Goal: Find specific page/section: Find specific page/section

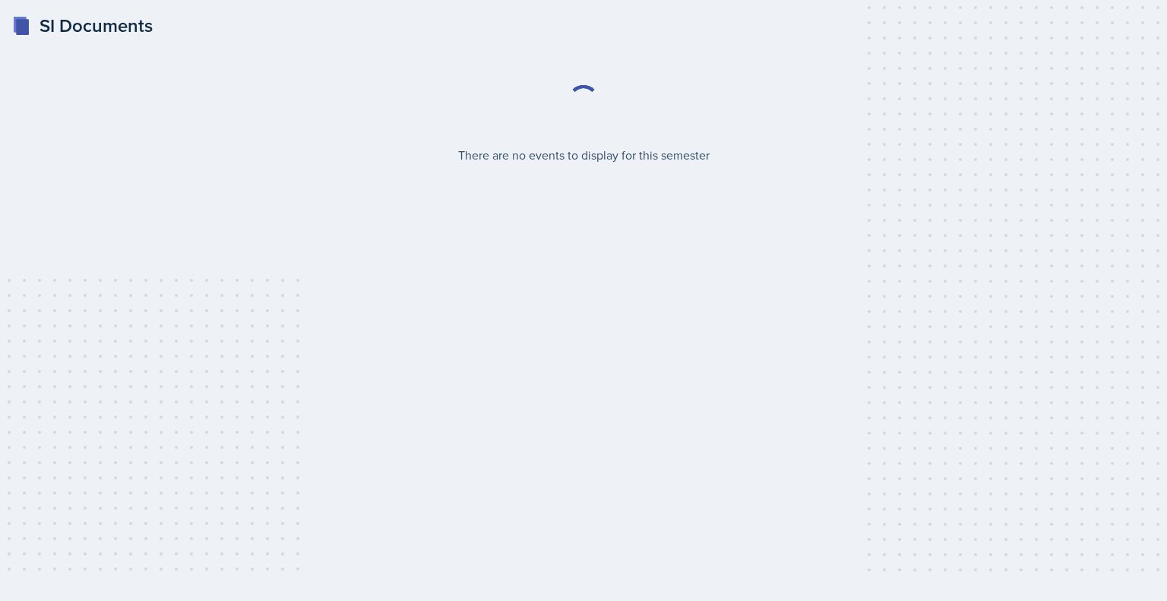
select select "2bed604d-1099-4043-b1bc-2365e8740244"
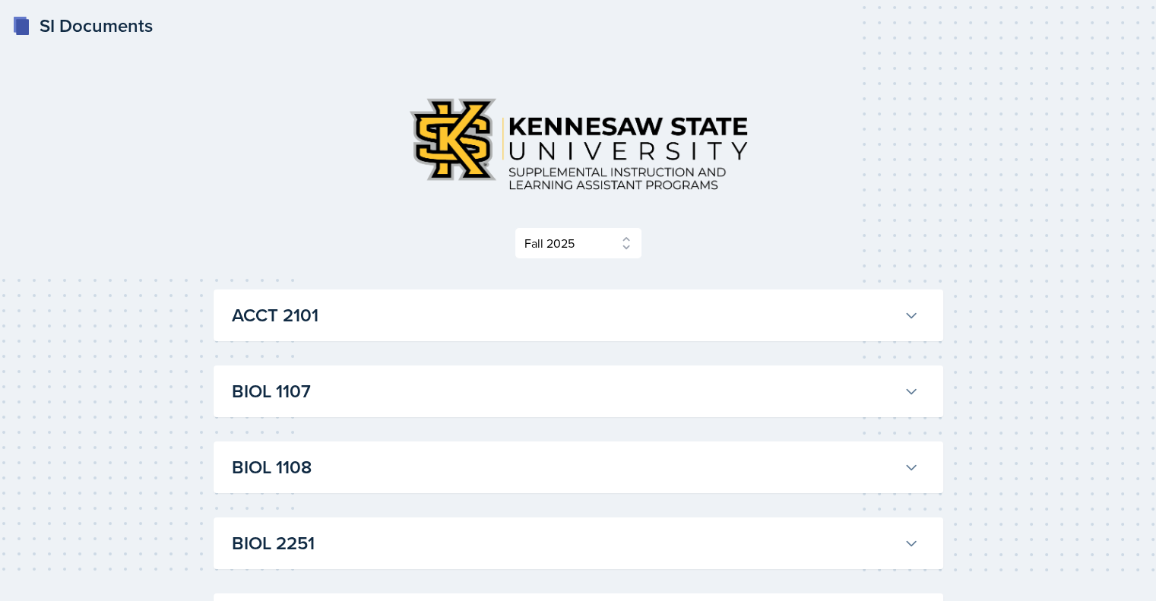
click at [291, 325] on h3 "ACCT 2101" at bounding box center [565, 315] width 666 height 27
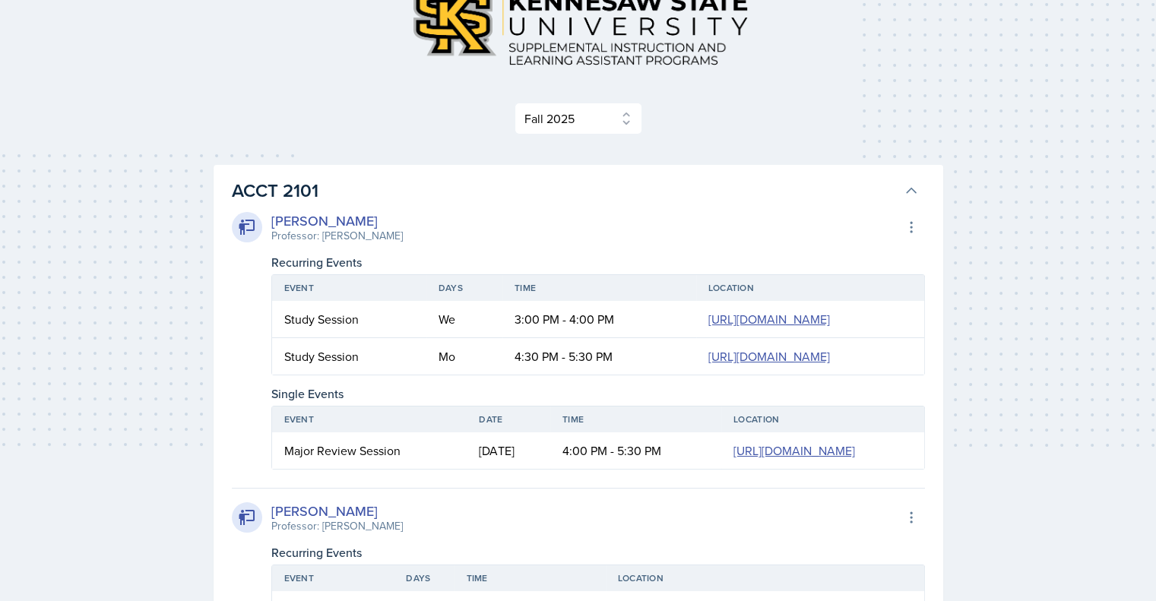
scroll to position [118, 0]
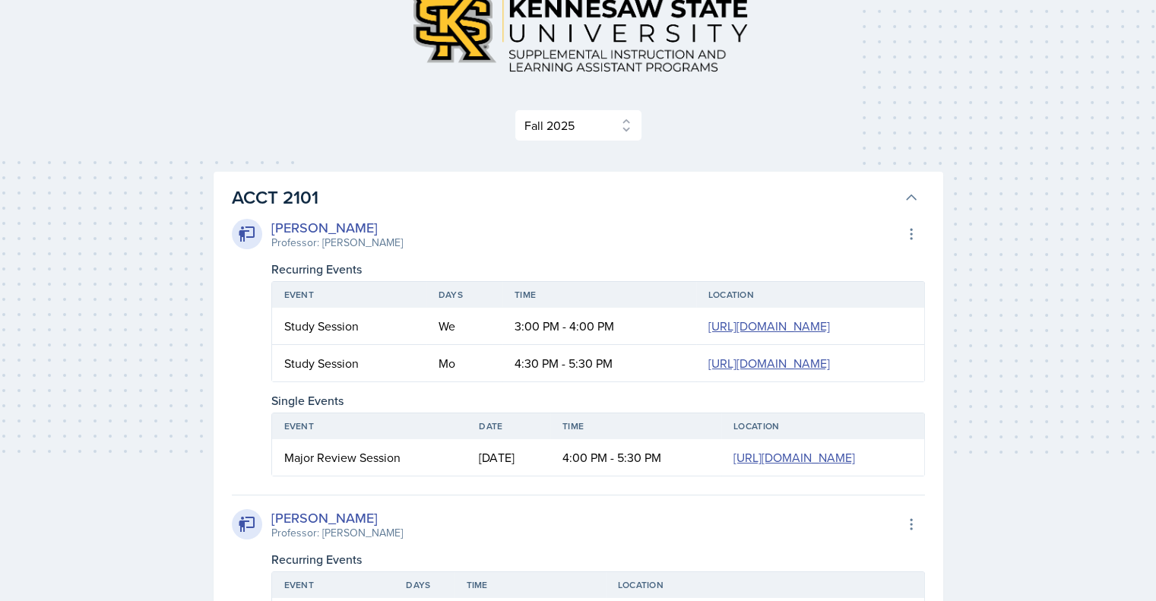
click at [295, 200] on h3 "ACCT 2101" at bounding box center [565, 197] width 666 height 27
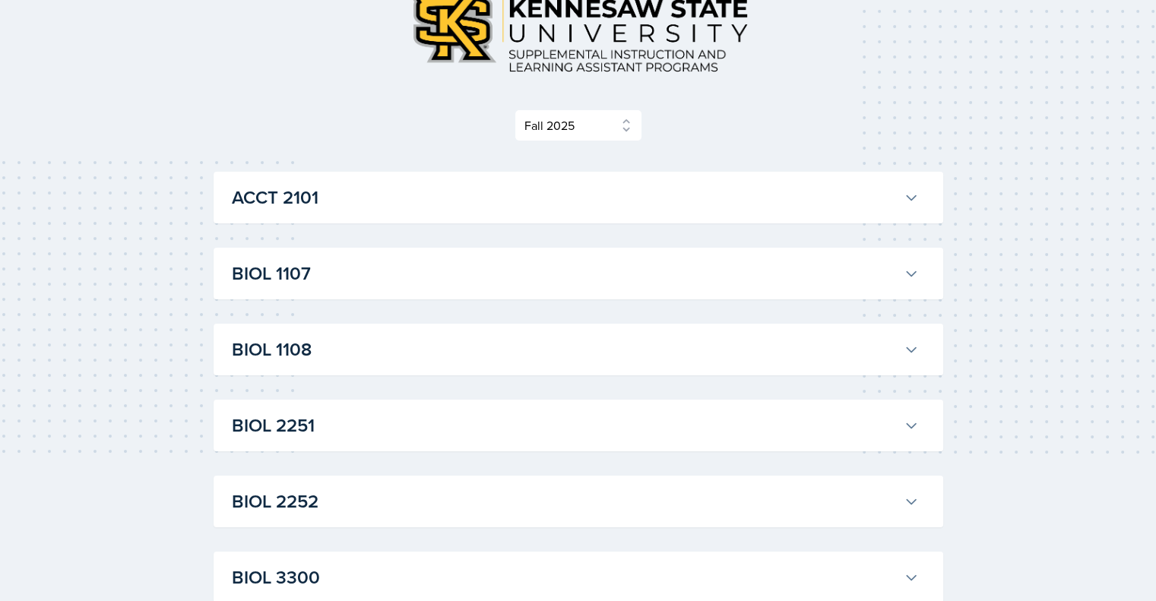
click at [263, 276] on h3 "BIOL 1107" at bounding box center [565, 273] width 666 height 27
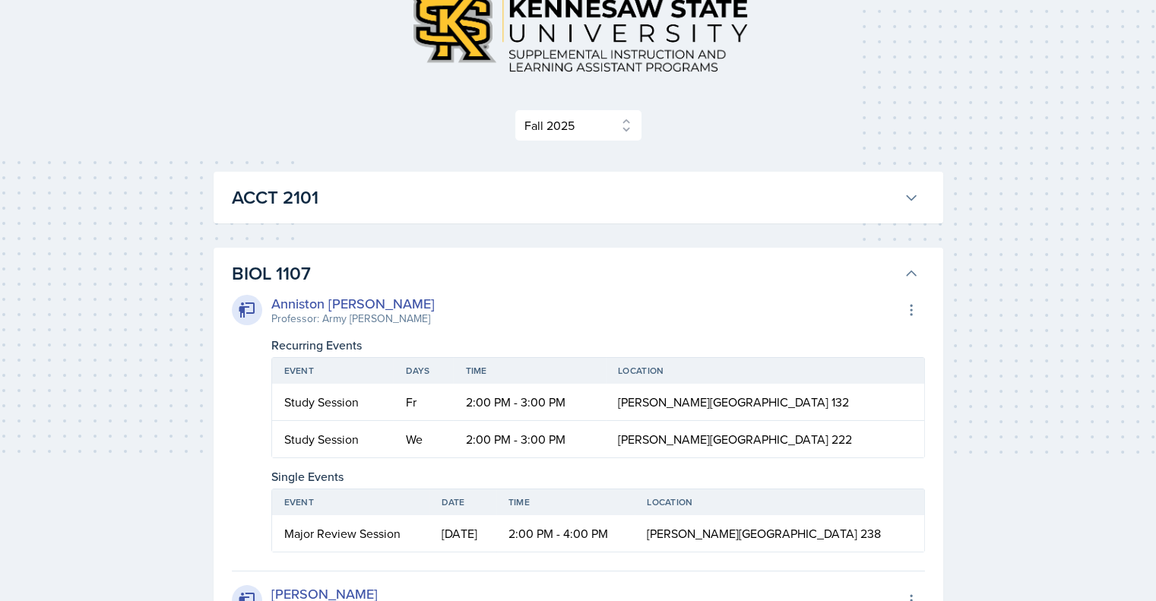
click at [294, 304] on div "Anniston [PERSON_NAME]" at bounding box center [352, 303] width 163 height 21
click at [249, 309] on icon at bounding box center [247, 310] width 18 height 18
click at [914, 312] on icon at bounding box center [911, 310] width 15 height 15
click at [717, 281] on h3 "BIOL 1107" at bounding box center [565, 273] width 666 height 27
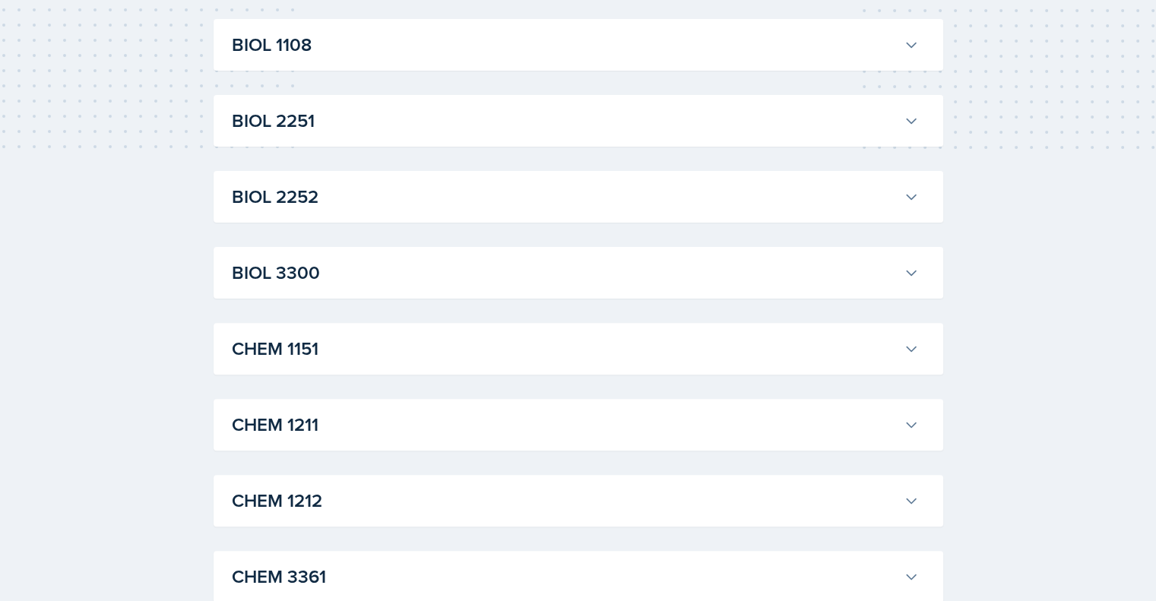
scroll to position [0, 0]
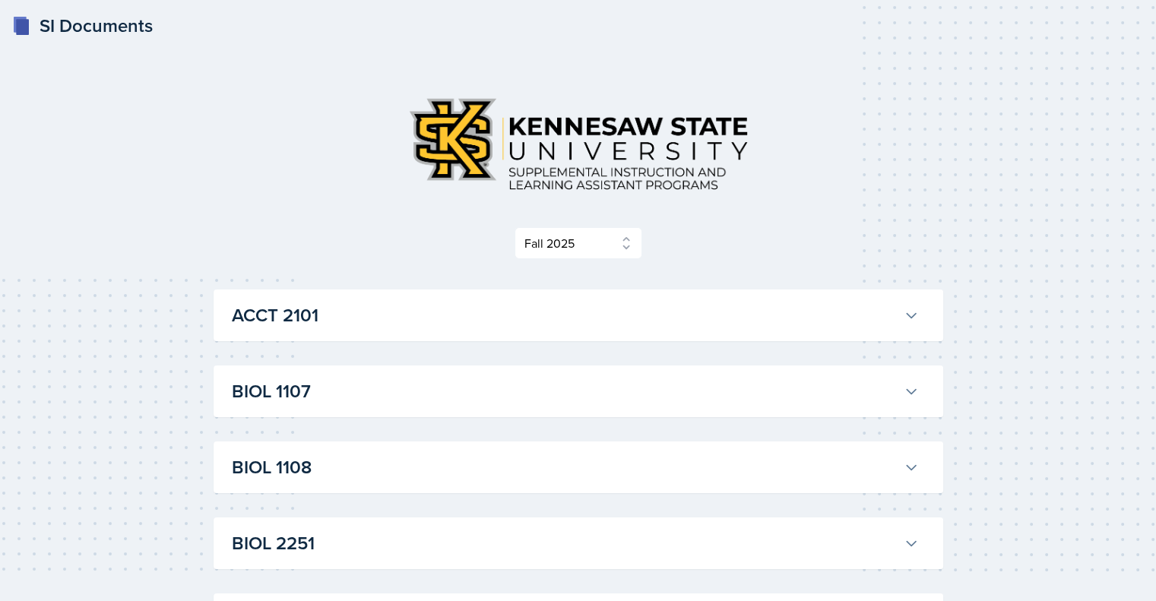
click at [341, 399] on h3 "BIOL 1107" at bounding box center [565, 391] width 666 height 27
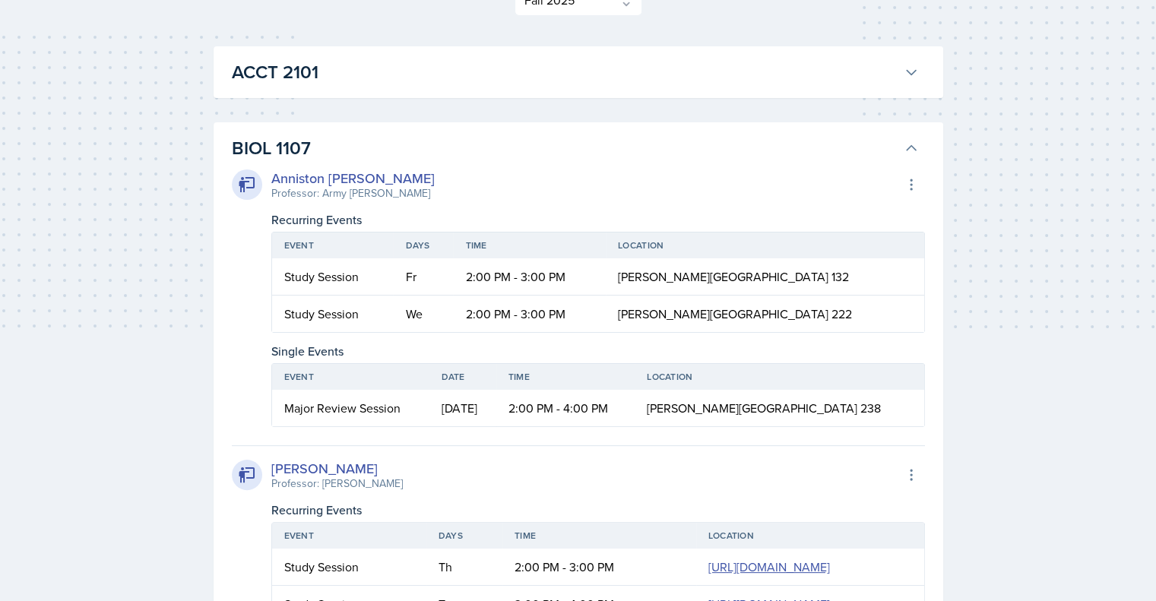
scroll to position [246, 0]
